Goal: Book appointment/travel/reservation

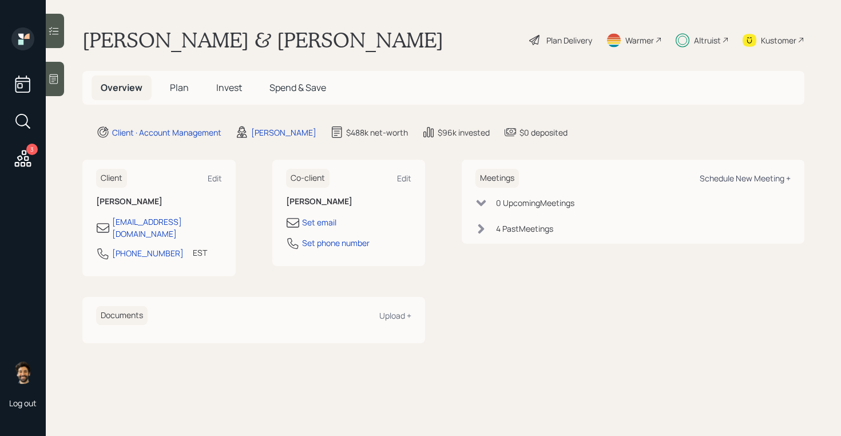
click at [753, 177] on div "Schedule New Meeting +" at bounding box center [745, 178] width 91 height 11
select select "f14b762f-c7c2-4b89-9227-8fa891345eea"
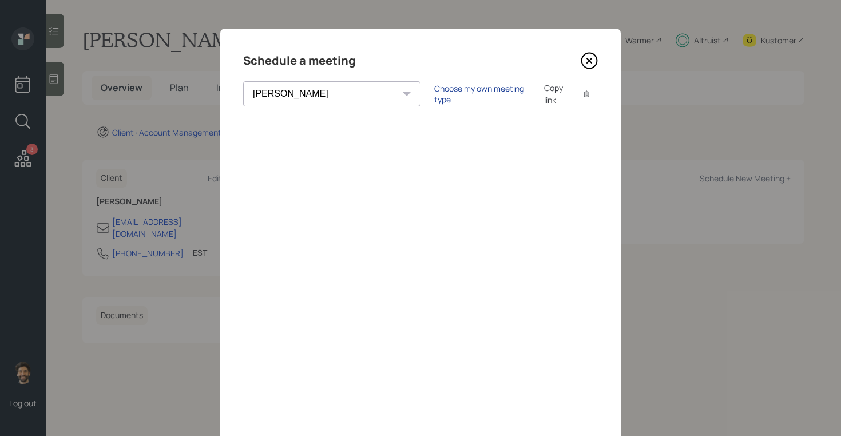
click at [434, 92] on div "Choose my own meeting type" at bounding box center [482, 94] width 96 height 22
click at [591, 54] on icon at bounding box center [589, 60] width 17 height 17
